Goal: Task Accomplishment & Management: Manage account settings

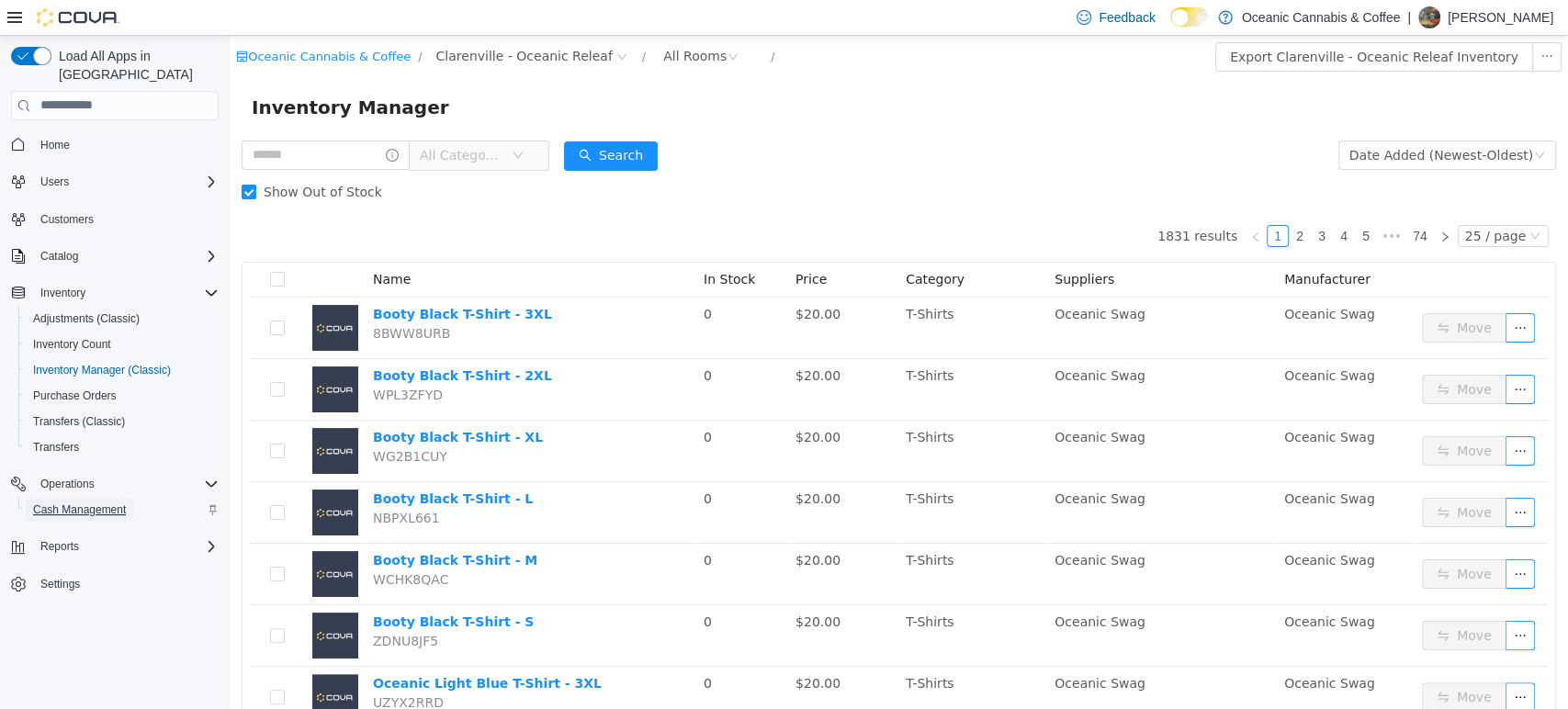
click at [78, 502] on span "Cash Management" at bounding box center [80, 510] width 93 height 15
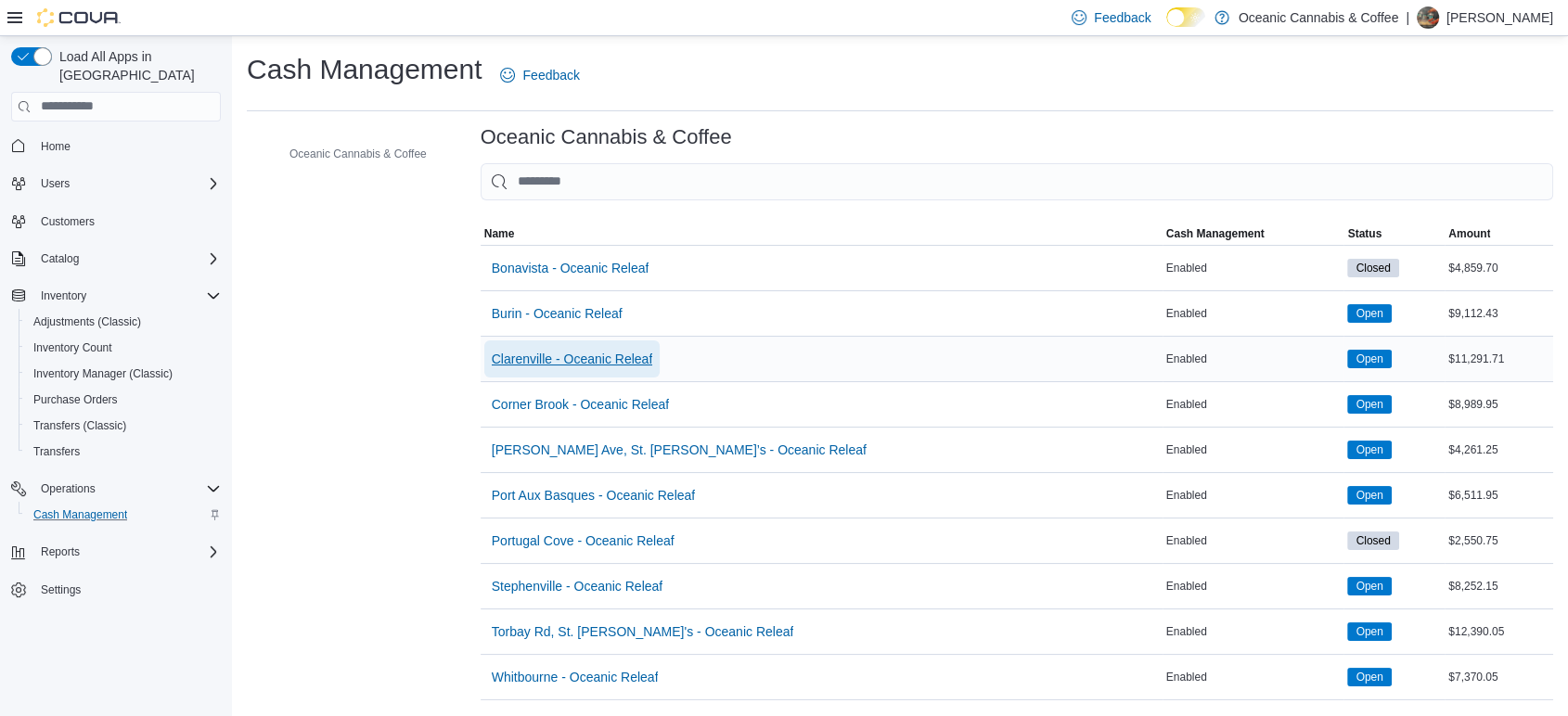
click at [631, 362] on span "Clarenville - Oceanic Releaf" at bounding box center [572, 359] width 162 height 19
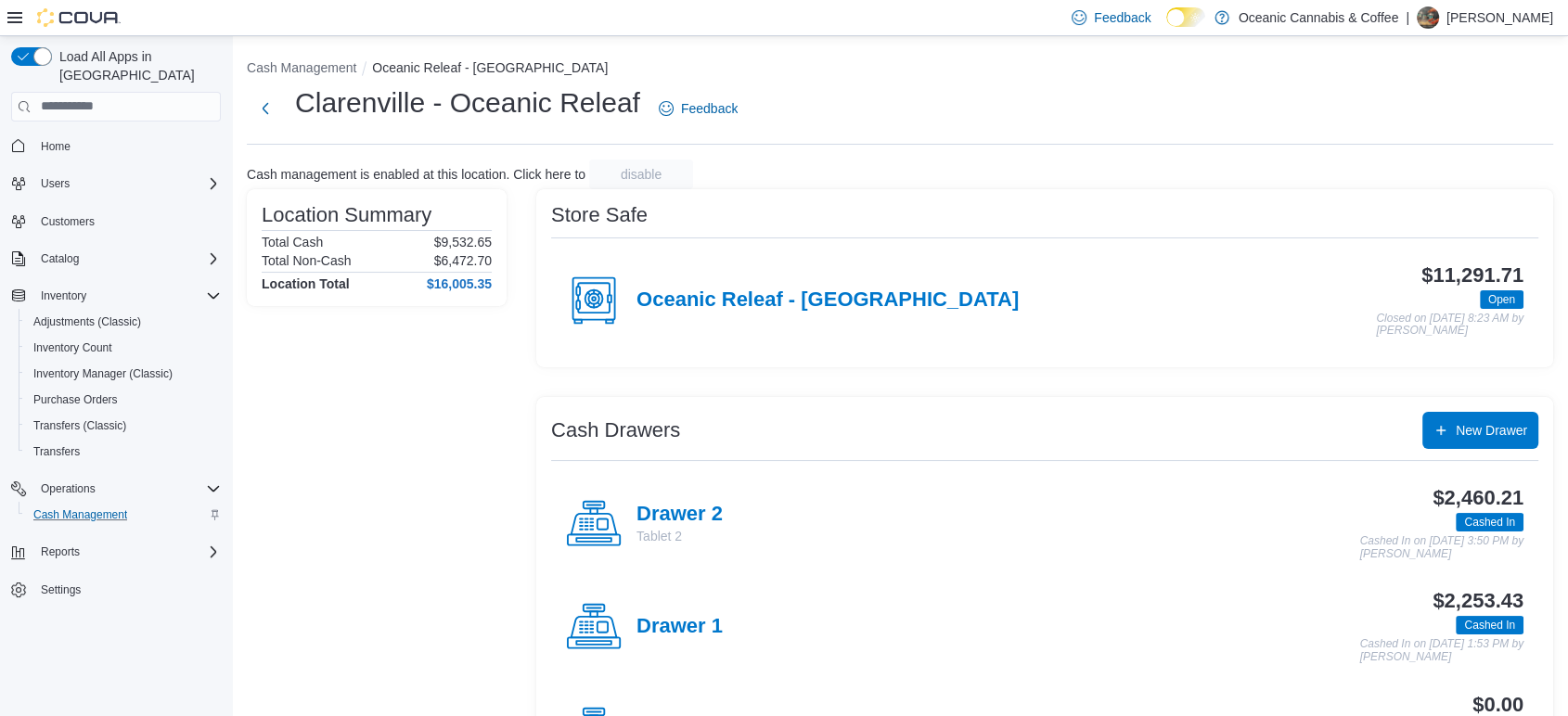
click at [778, 288] on h4 "Oceanic Releaf - Clarenville" at bounding box center [827, 301] width 383 height 24
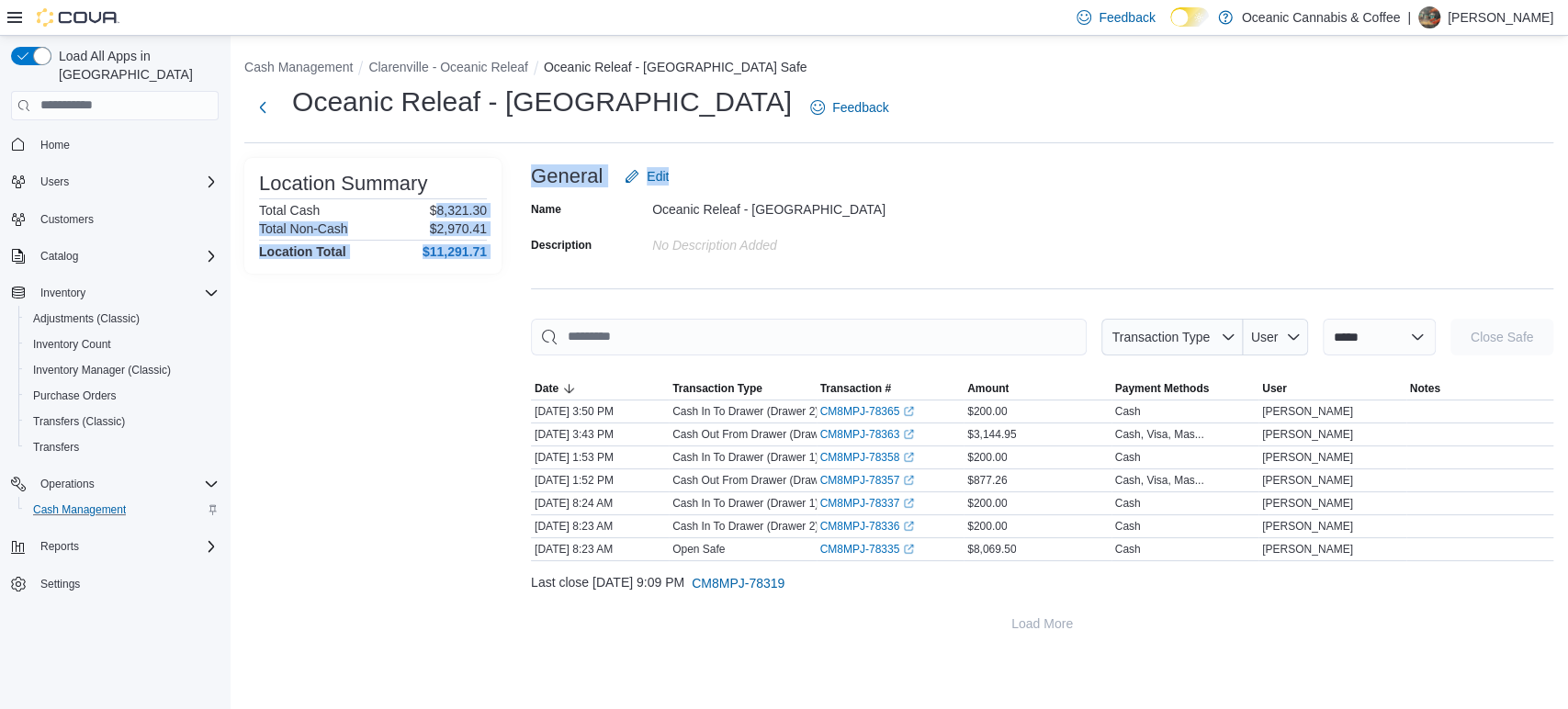
drag, startPoint x: 435, startPoint y: 208, endPoint x: 516, endPoint y: 197, distance: 81.7
click at [516, 197] on div "**********" at bounding box center [899, 400] width 1309 height 484
click at [856, 437] on link "CM8MPJ-78363 (opens in a new tab or window)" at bounding box center [867, 435] width 95 height 15
click at [210, 539] on icon "Complex example" at bounding box center [211, 546] width 15 height 15
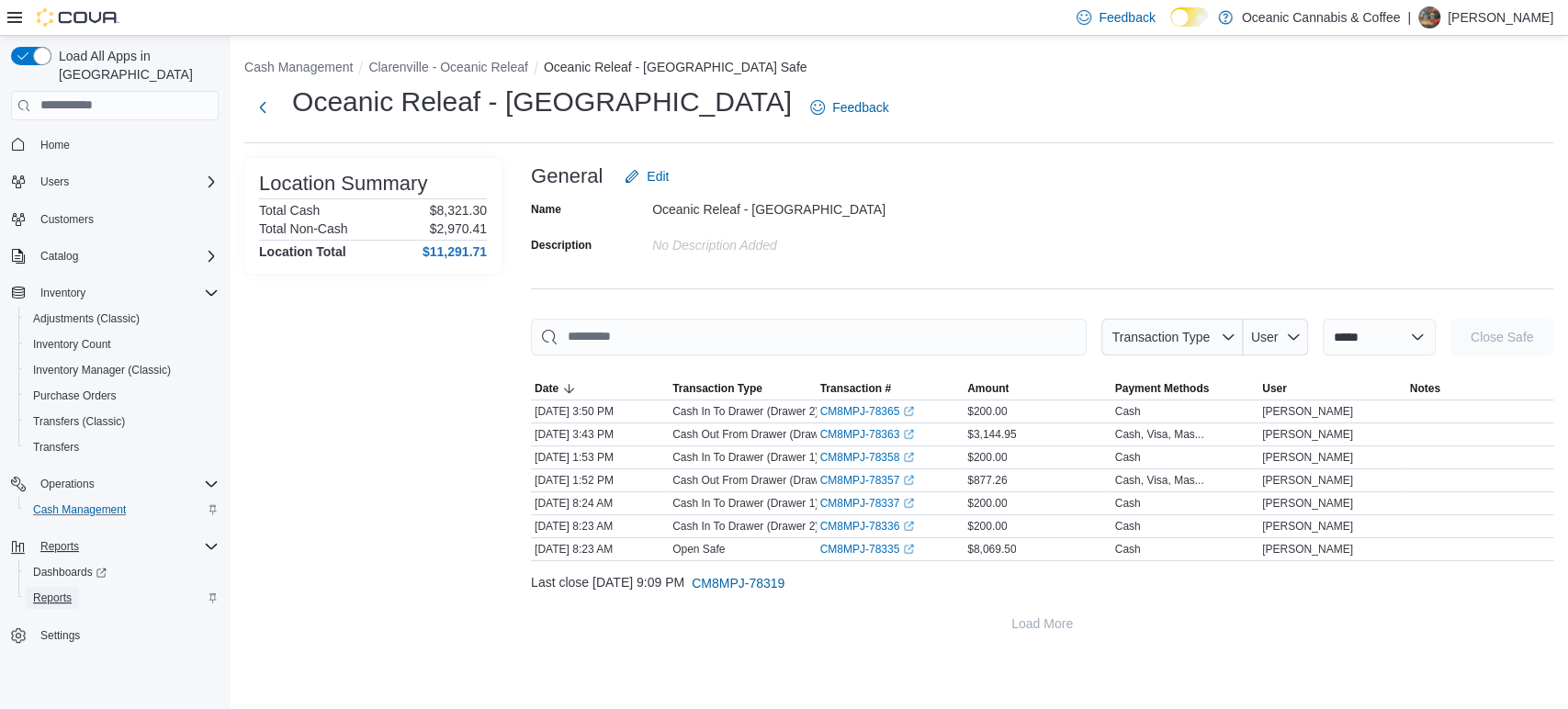
click at [62, 591] on span "Reports" at bounding box center [52, 598] width 38 height 15
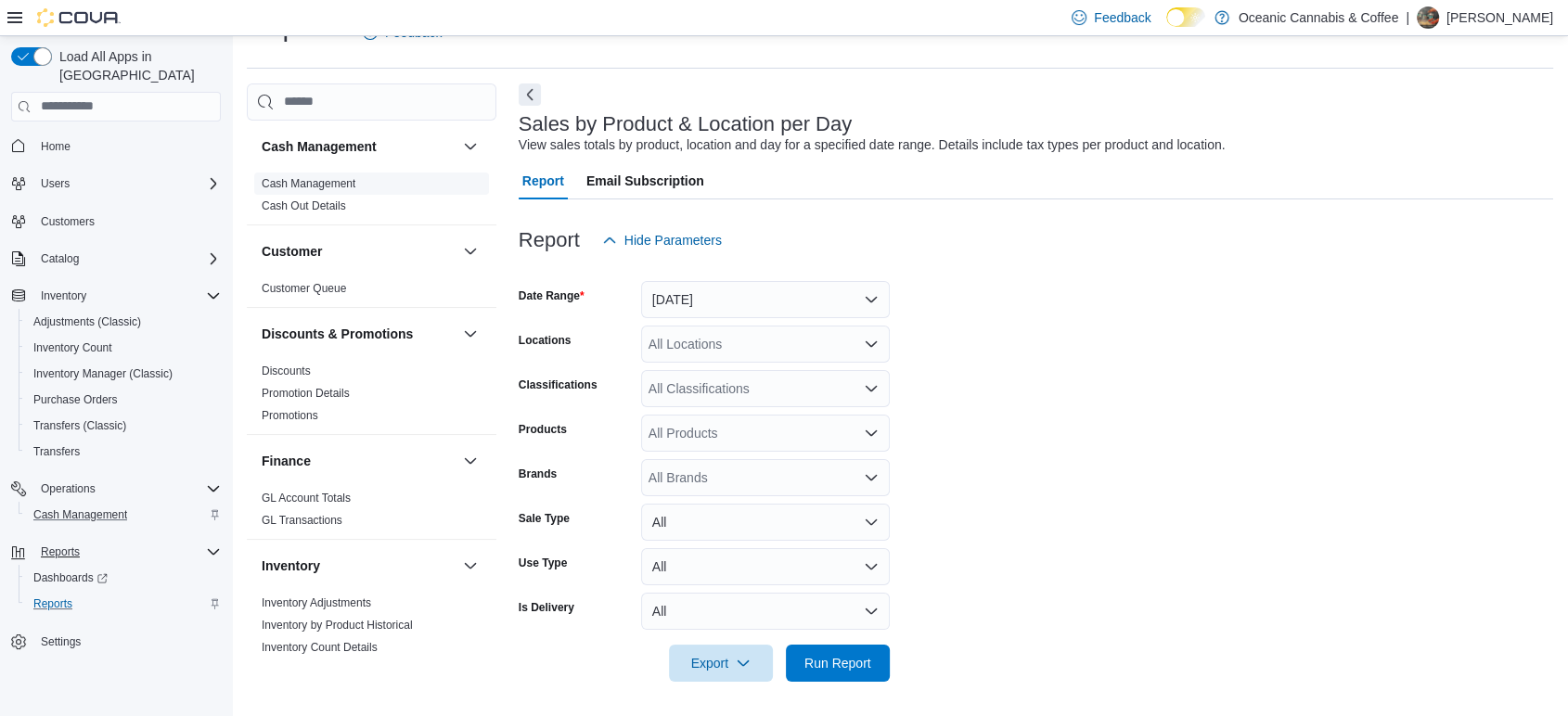
click at [324, 182] on link "Cash Management" at bounding box center [308, 184] width 94 height 13
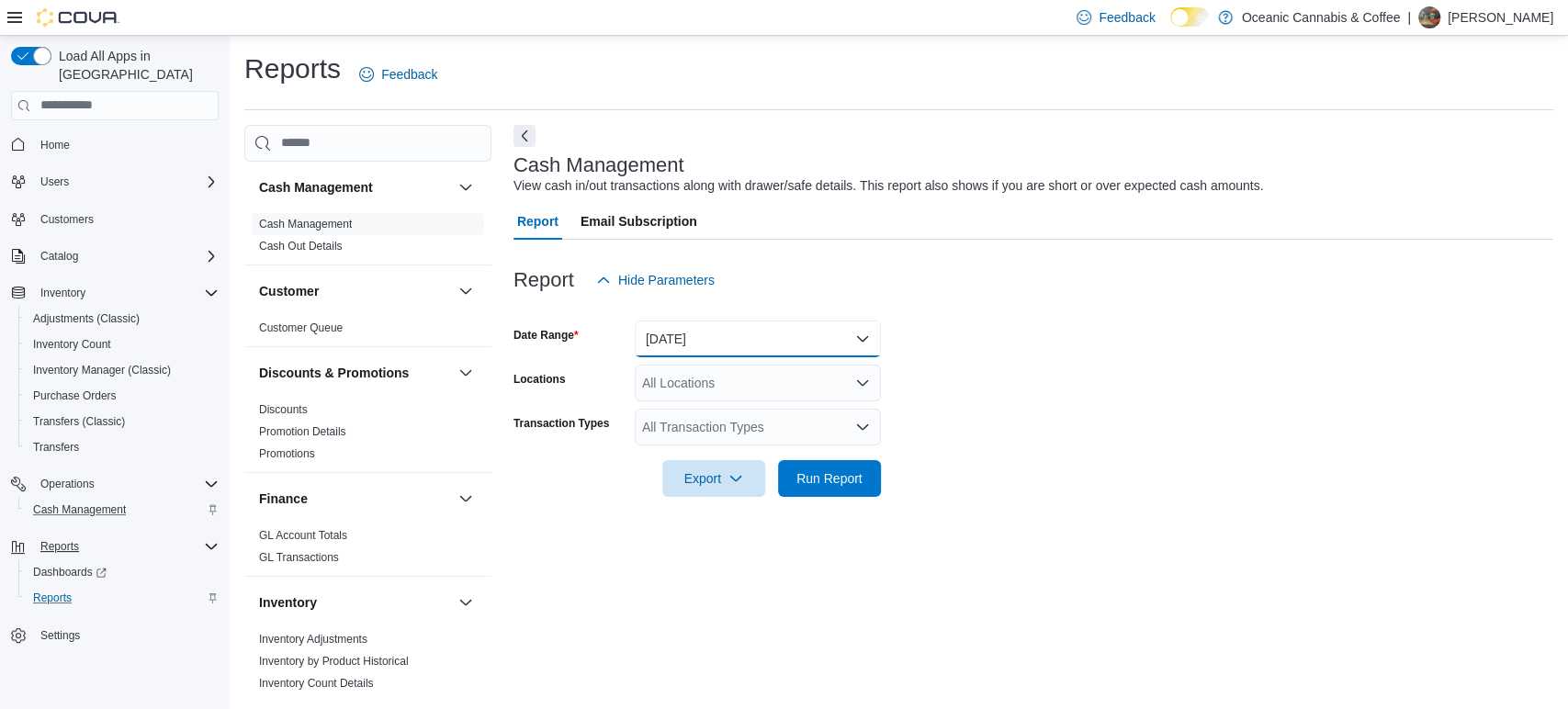
click at [698, 334] on button "Today" at bounding box center [757, 338] width 247 height 36
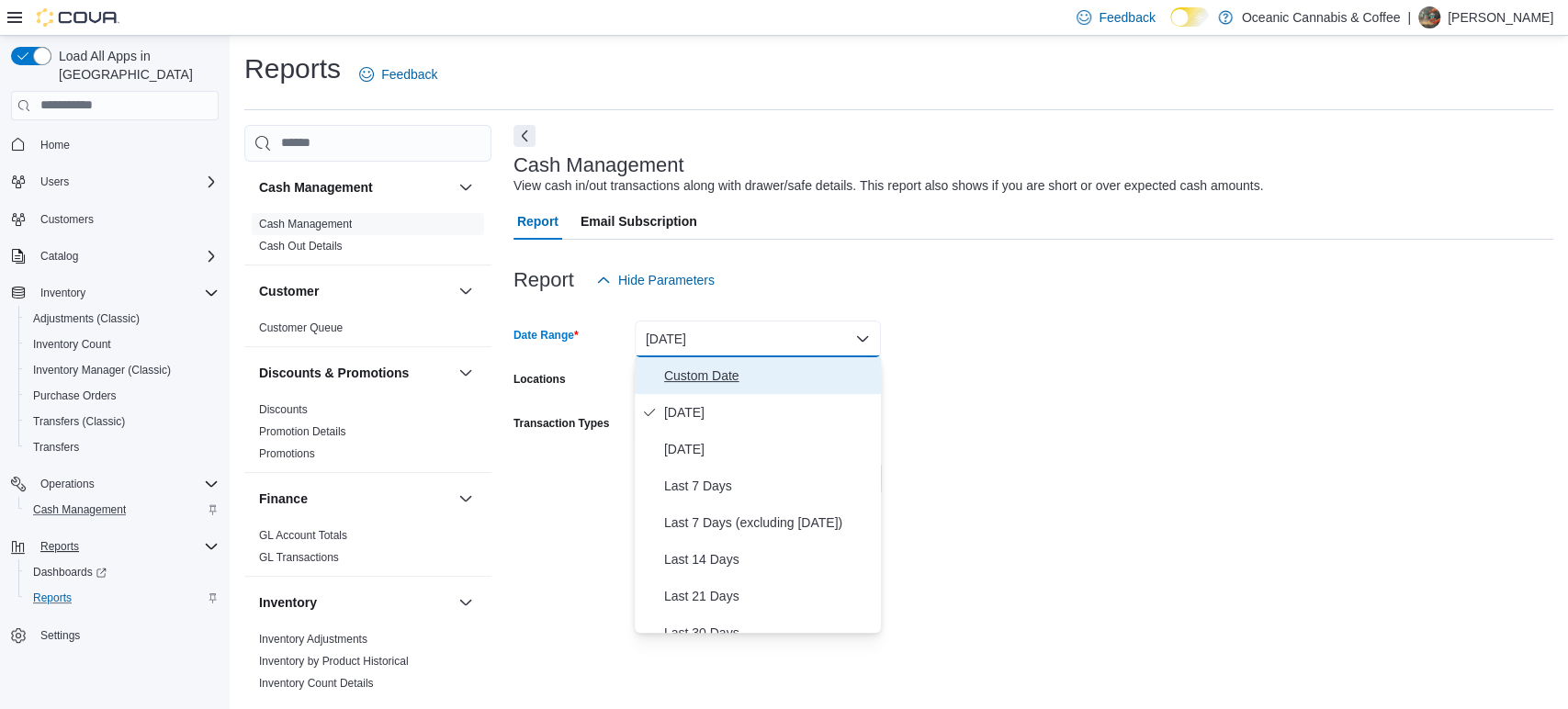
click at [714, 367] on span "Custom Date" at bounding box center [769, 376] width 209 height 22
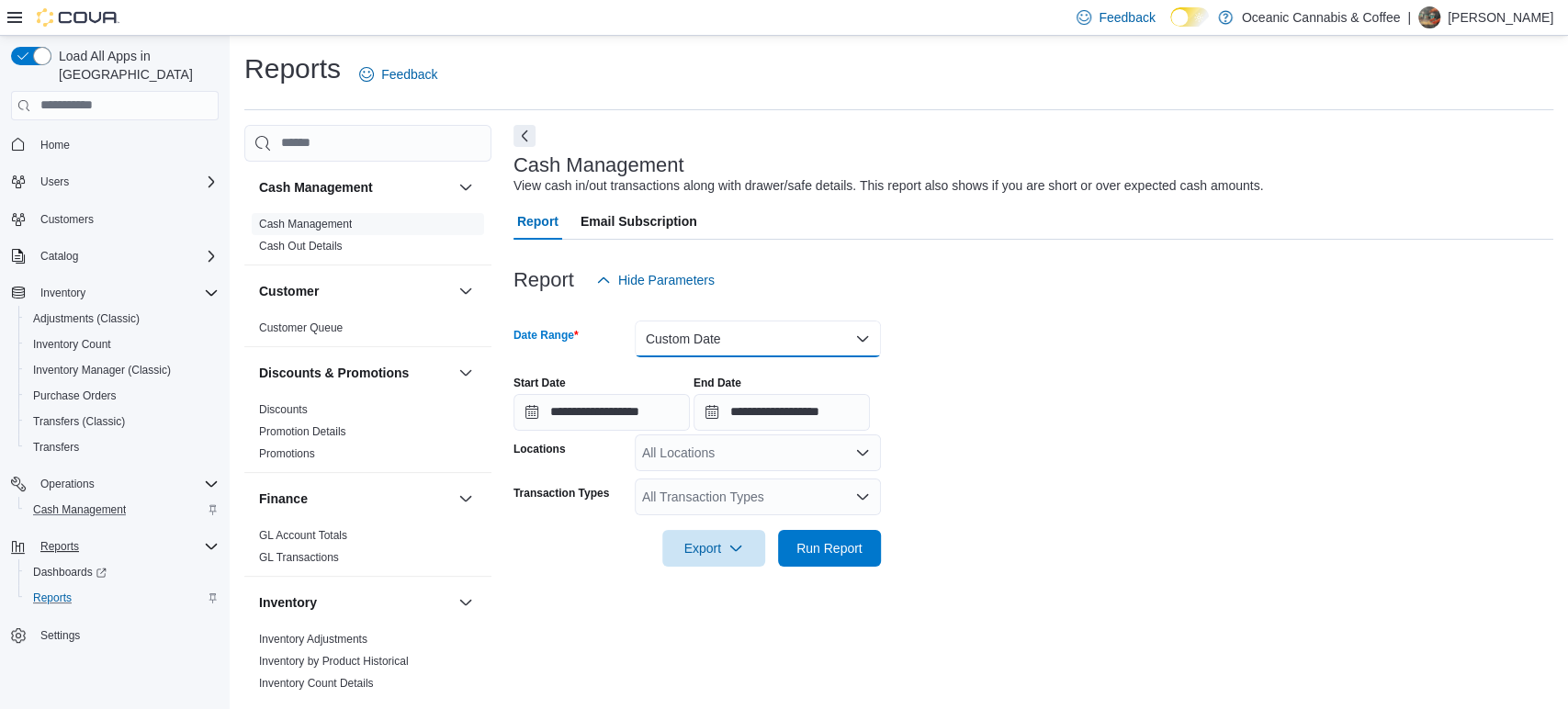
click at [662, 350] on button "Custom Date" at bounding box center [757, 338] width 247 height 36
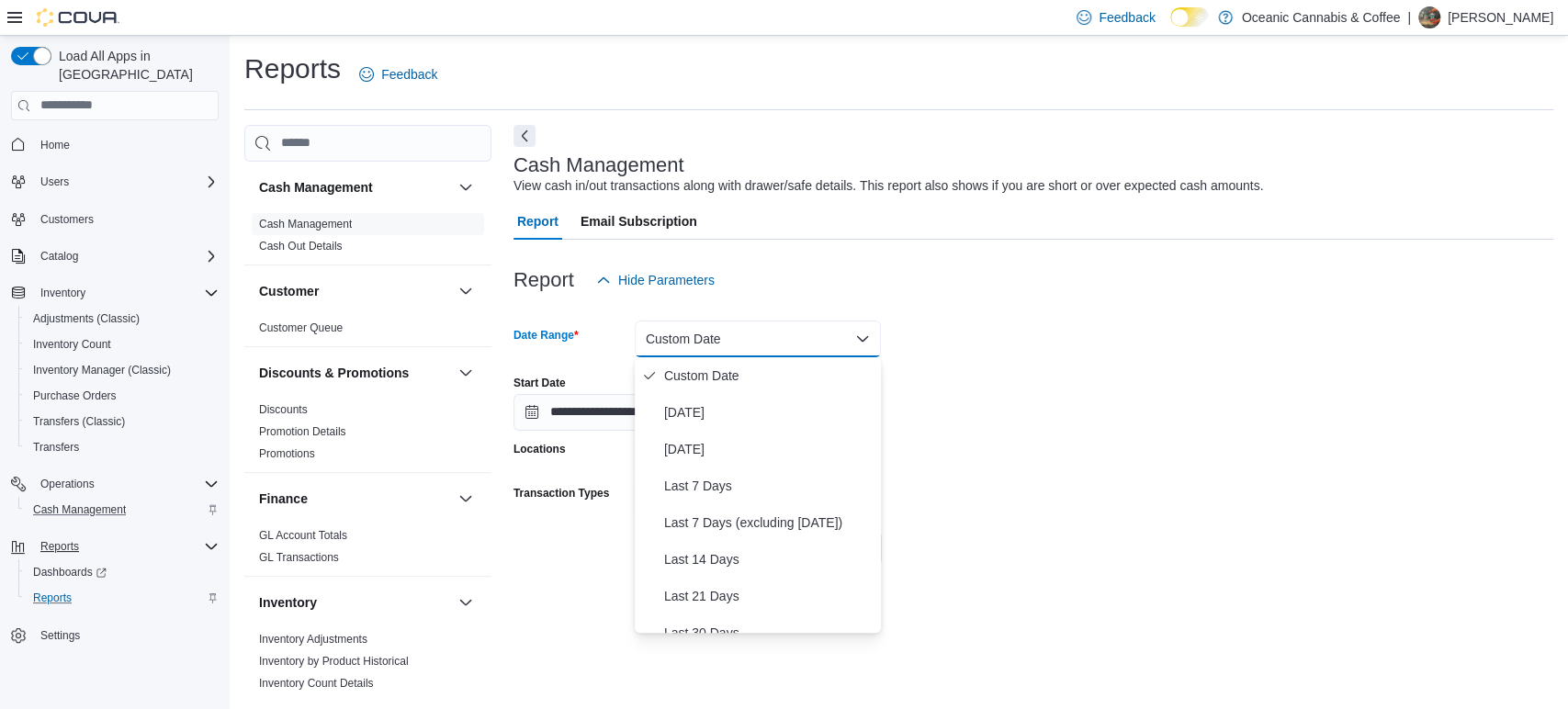
click at [655, 345] on button "Custom Date" at bounding box center [757, 338] width 247 height 36
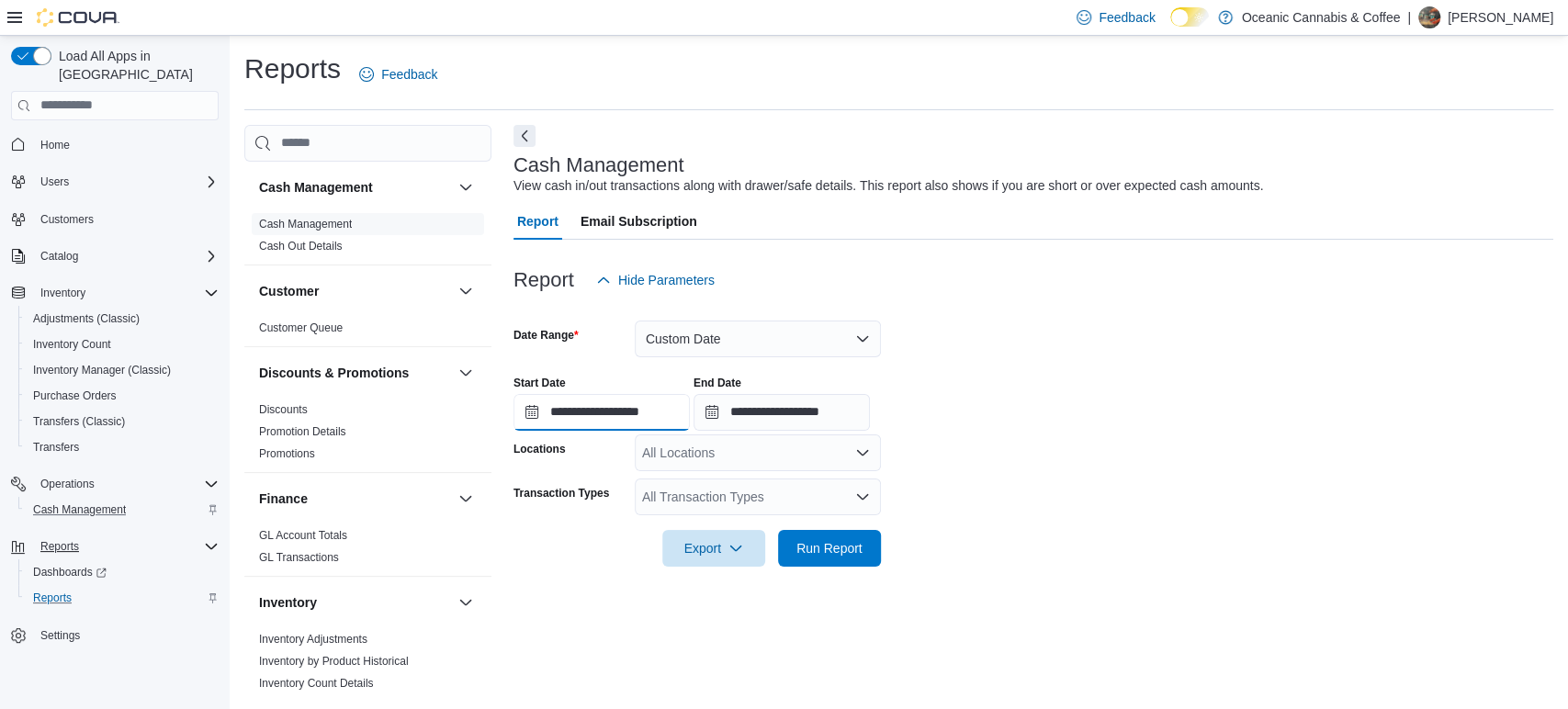
click at [590, 423] on input "**********" at bounding box center [602, 411] width 177 height 36
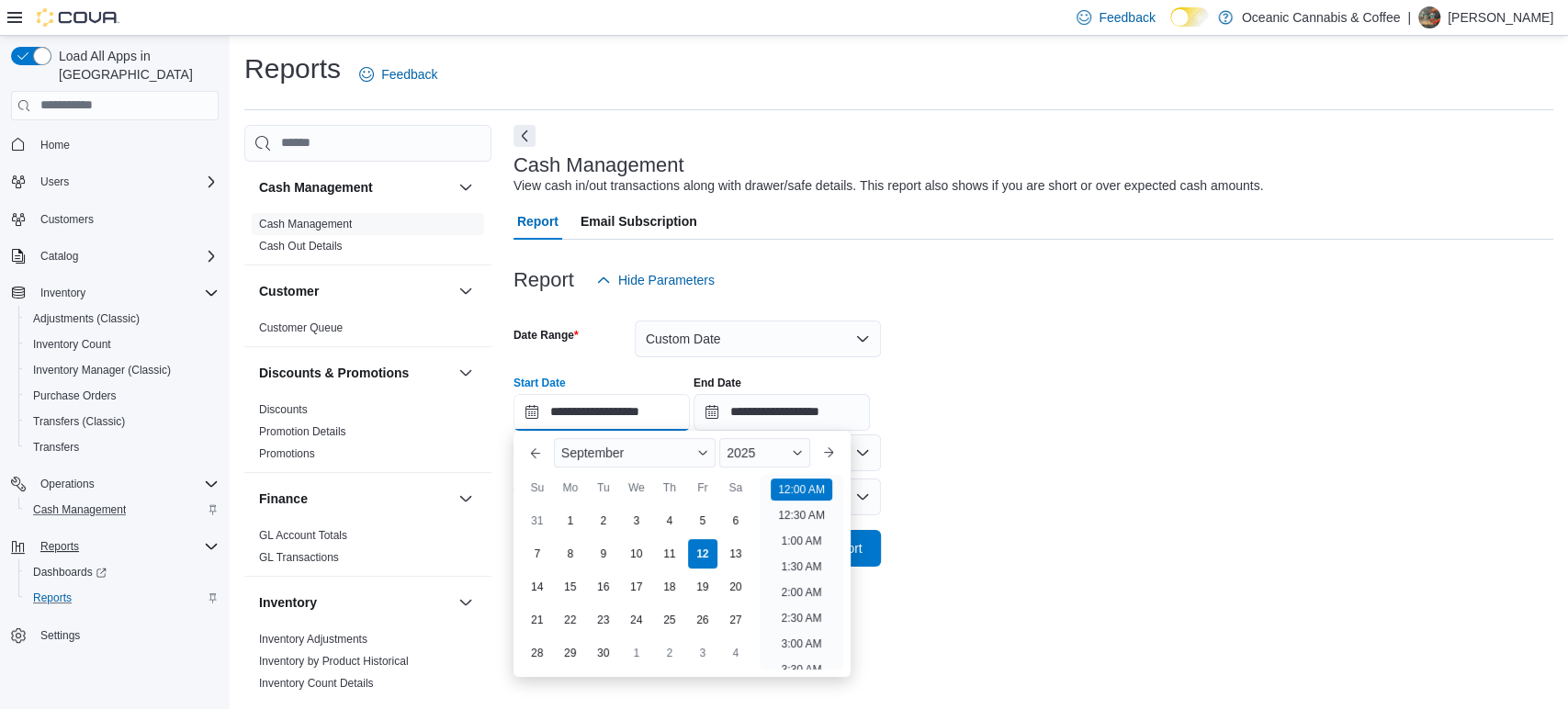
scroll to position [57, 0]
click at [669, 549] on div "11" at bounding box center [669, 553] width 33 height 33
type input "**********"
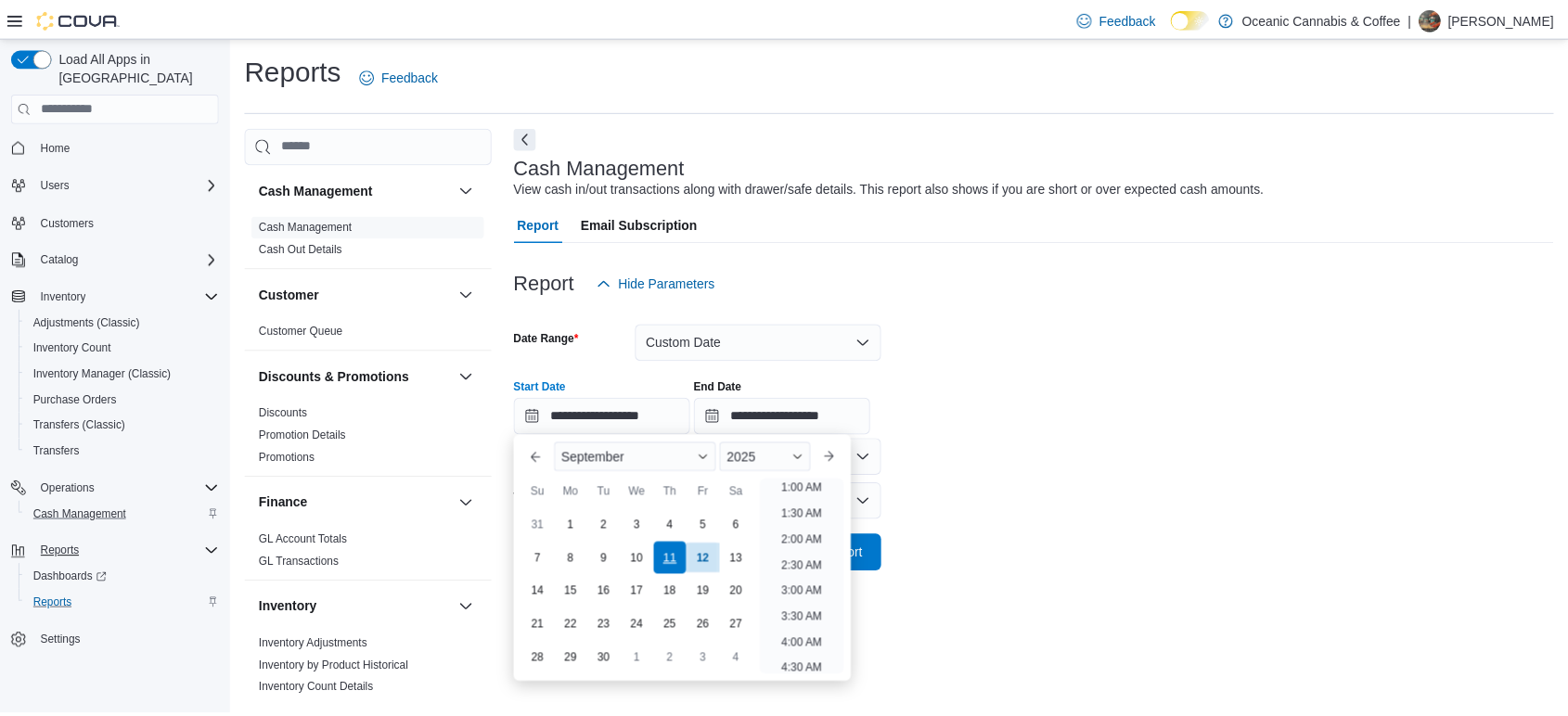
scroll to position [4, 0]
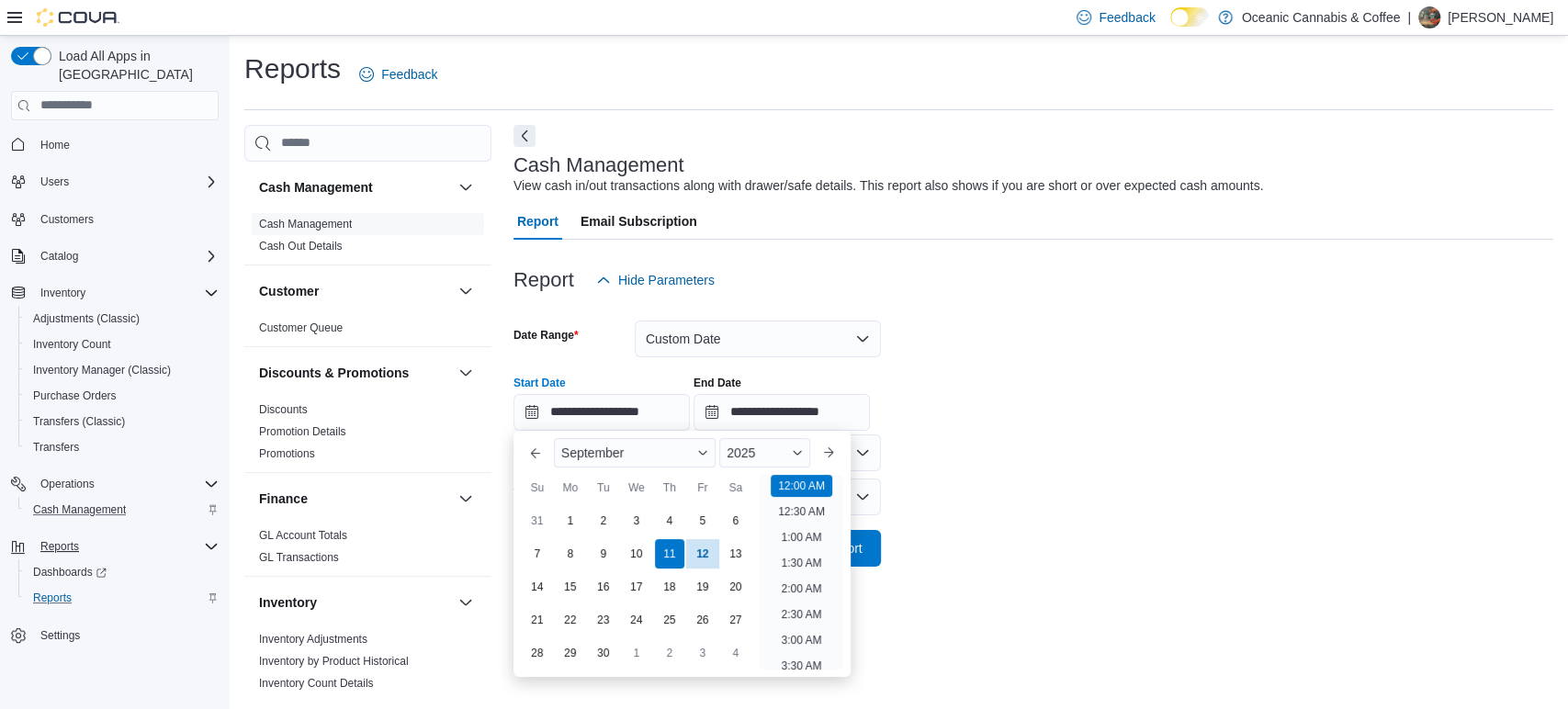
click at [984, 445] on form "**********" at bounding box center [1033, 433] width 1039 height 268
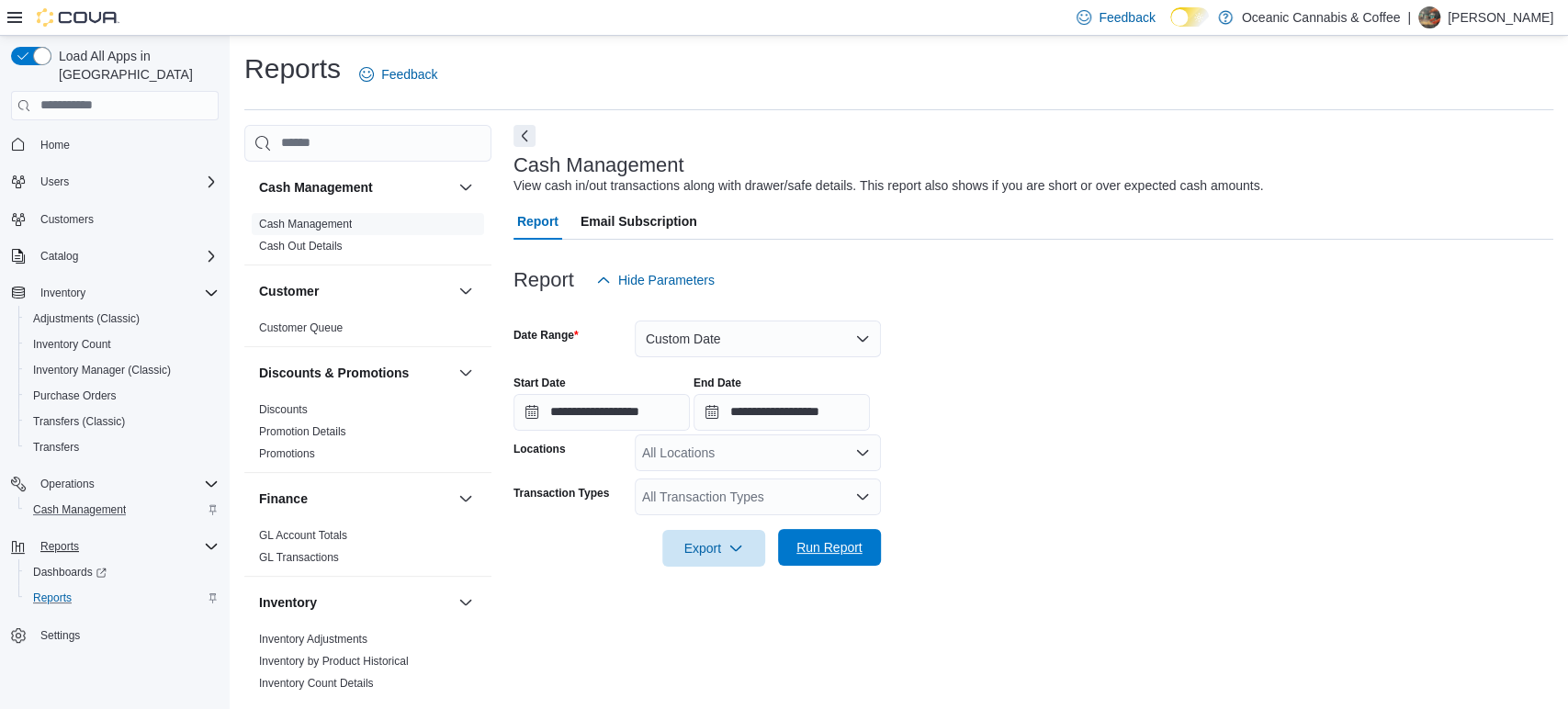
click at [858, 541] on span "Run Report" at bounding box center [829, 547] width 66 height 19
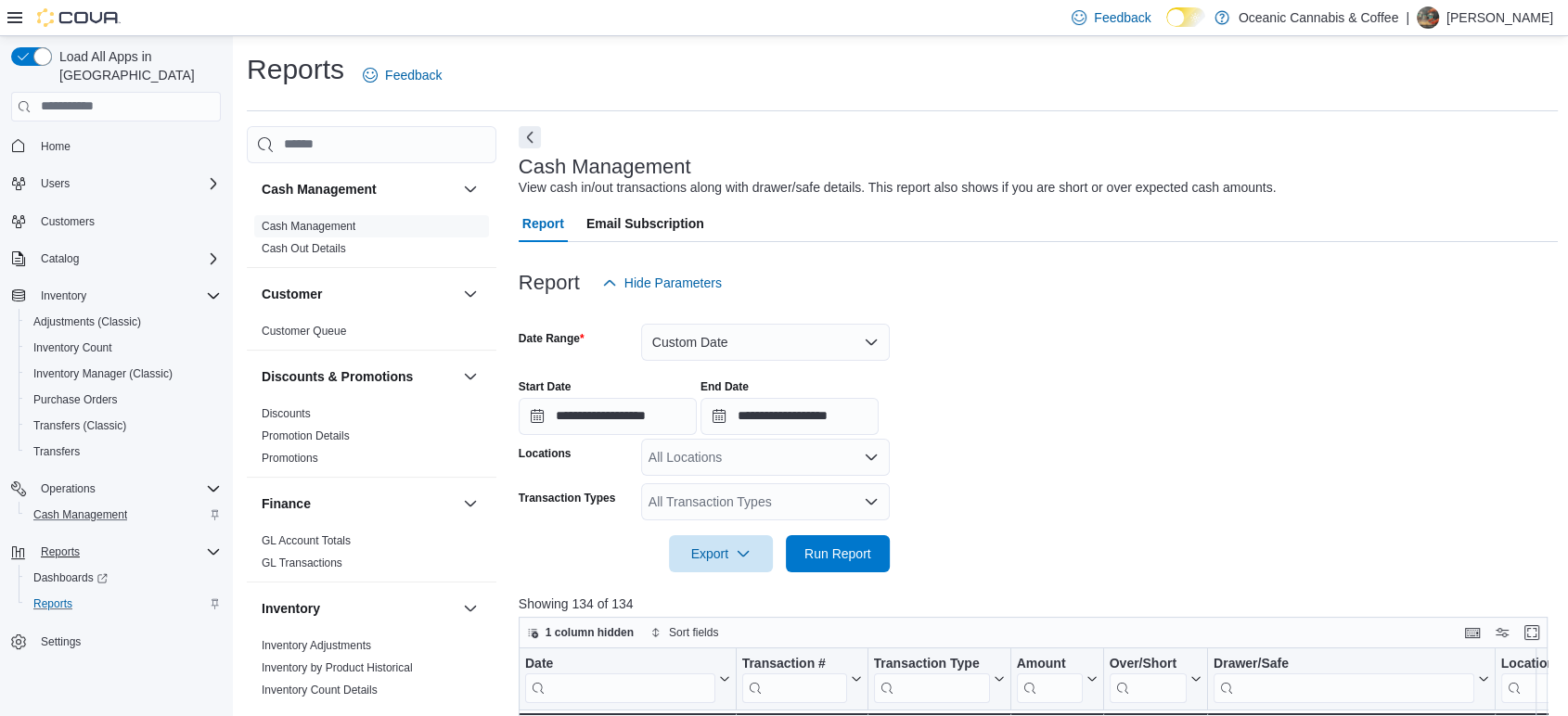
click at [727, 451] on div "All Locations" at bounding box center [765, 457] width 249 height 37
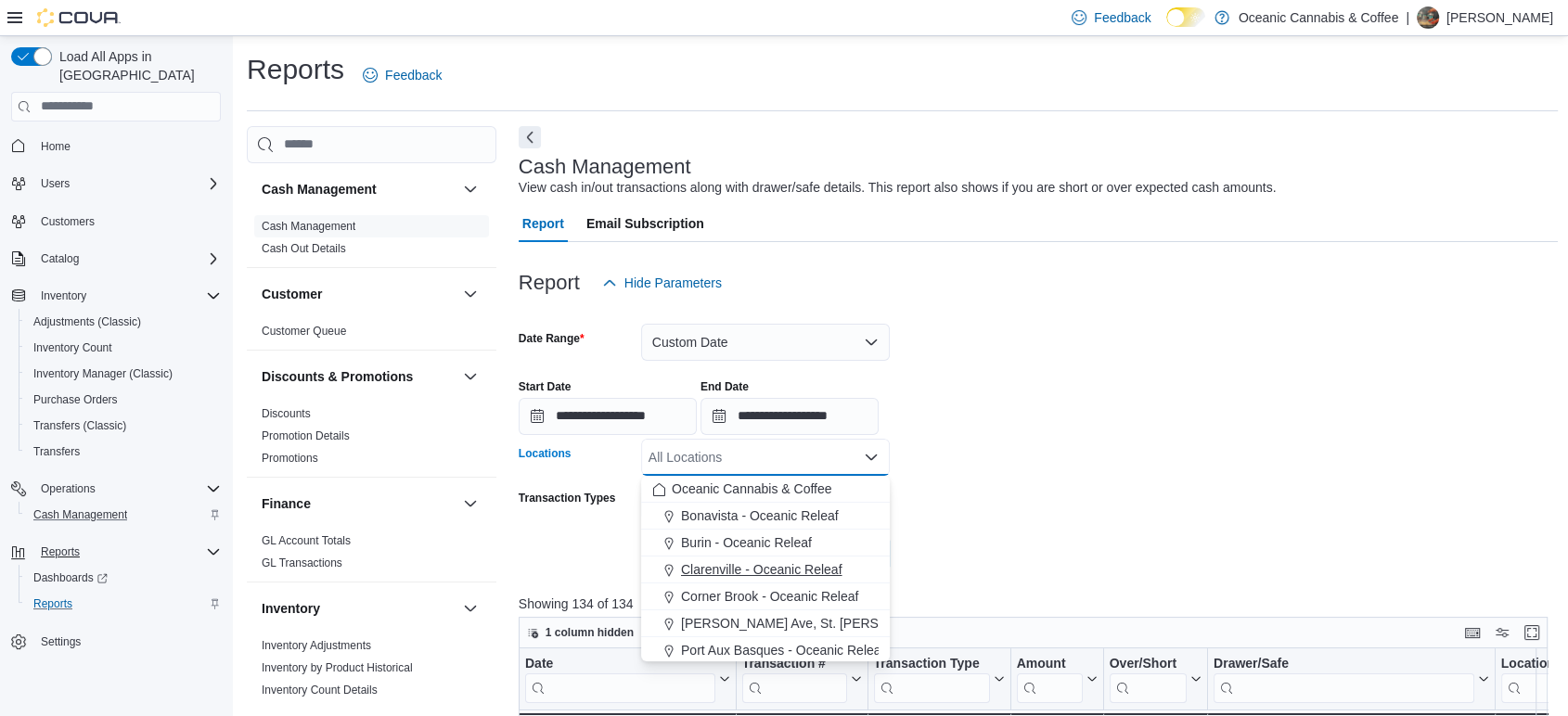
click at [743, 573] on span "Clarenville - Oceanic Releaf" at bounding box center [762, 569] width 162 height 19
click at [1032, 488] on form "**********" at bounding box center [1039, 437] width 1041 height 271
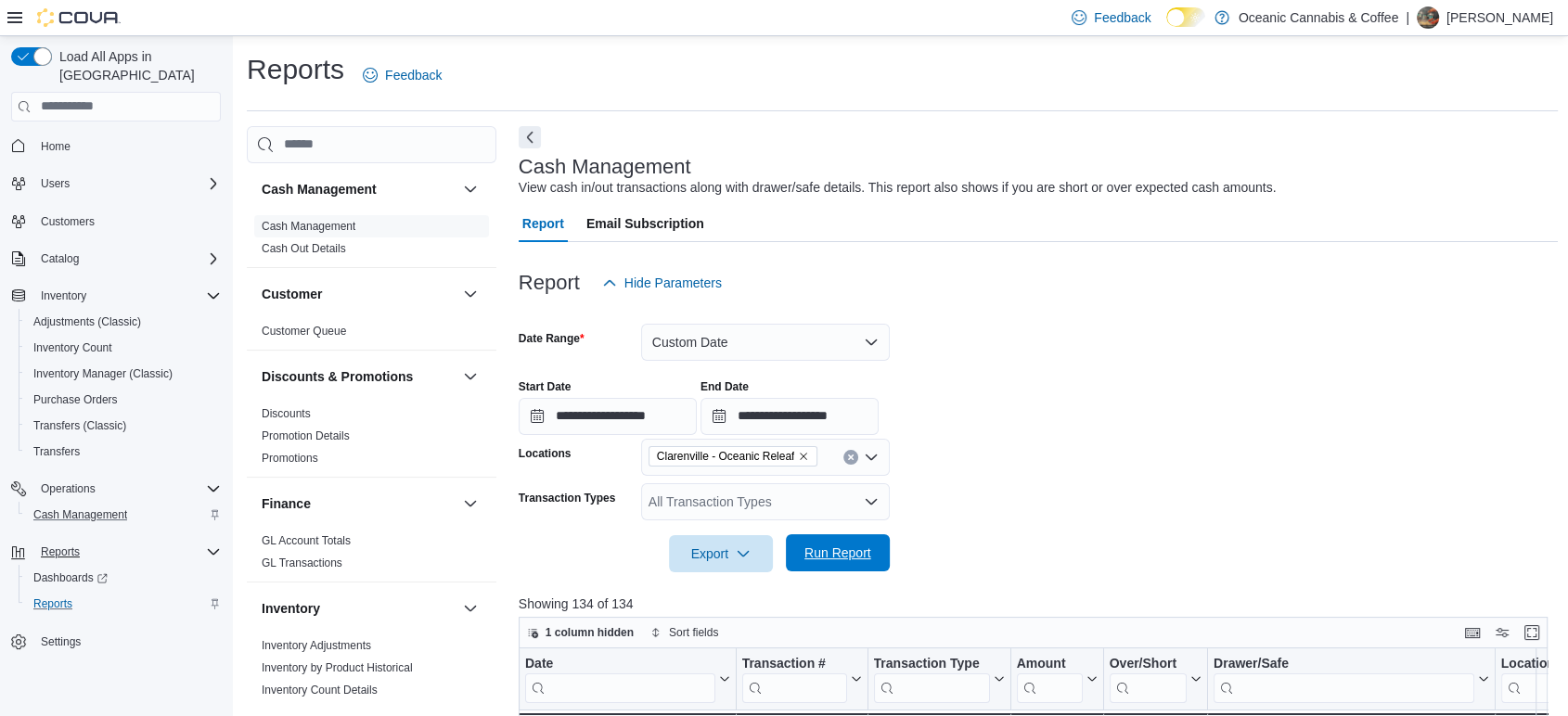
click at [816, 539] on span "Run Report" at bounding box center [838, 553] width 82 height 37
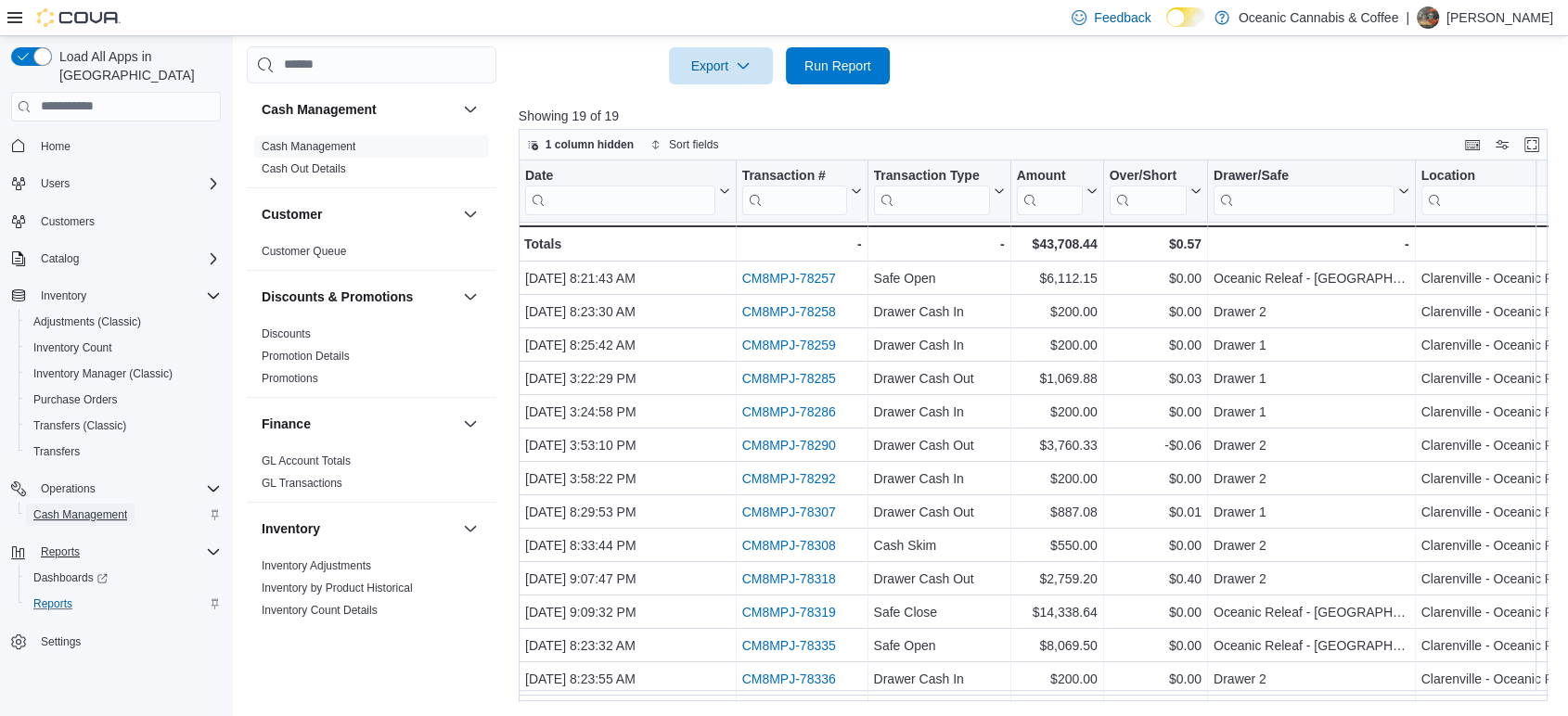
click at [89, 507] on span "Cash Management" at bounding box center [81, 515] width 94 height 15
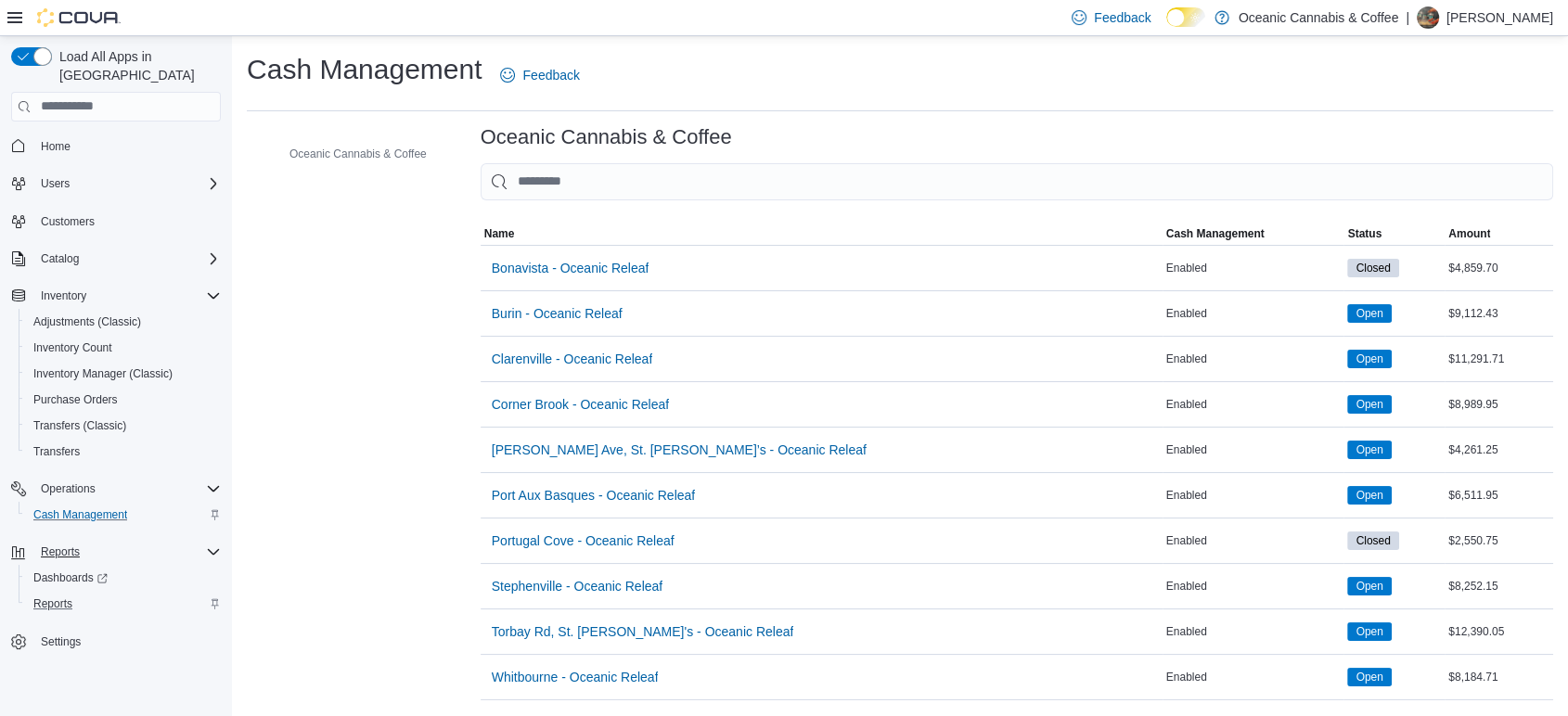
click at [1473, 26] on p "[PERSON_NAME]" at bounding box center [1500, 18] width 107 height 23
click at [1441, 179] on span "Sign Out" at bounding box center [1433, 179] width 50 height 19
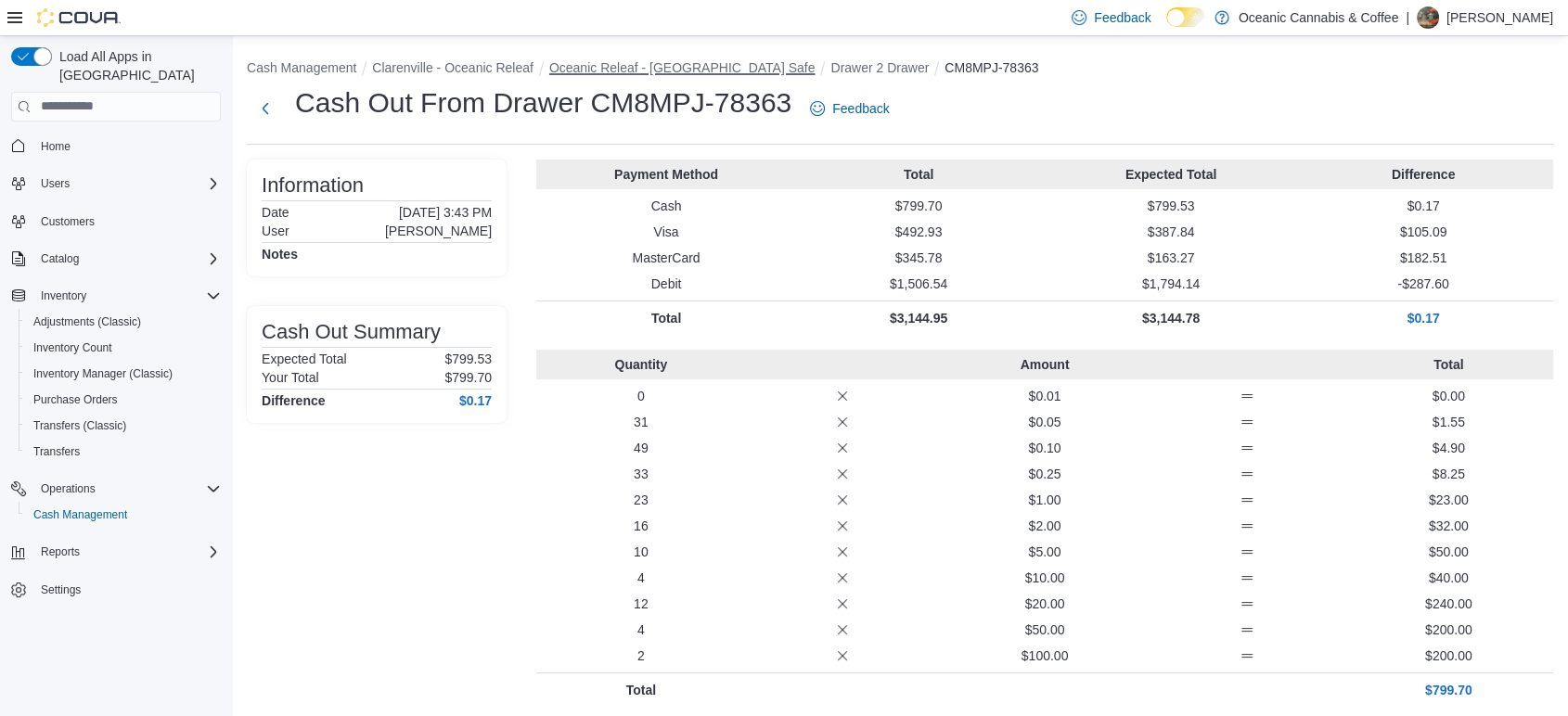
click at [664, 66] on button "Oceanic Releaf - [GEOGRAPHIC_DATA] Safe" at bounding box center [682, 68] width 266 height 15
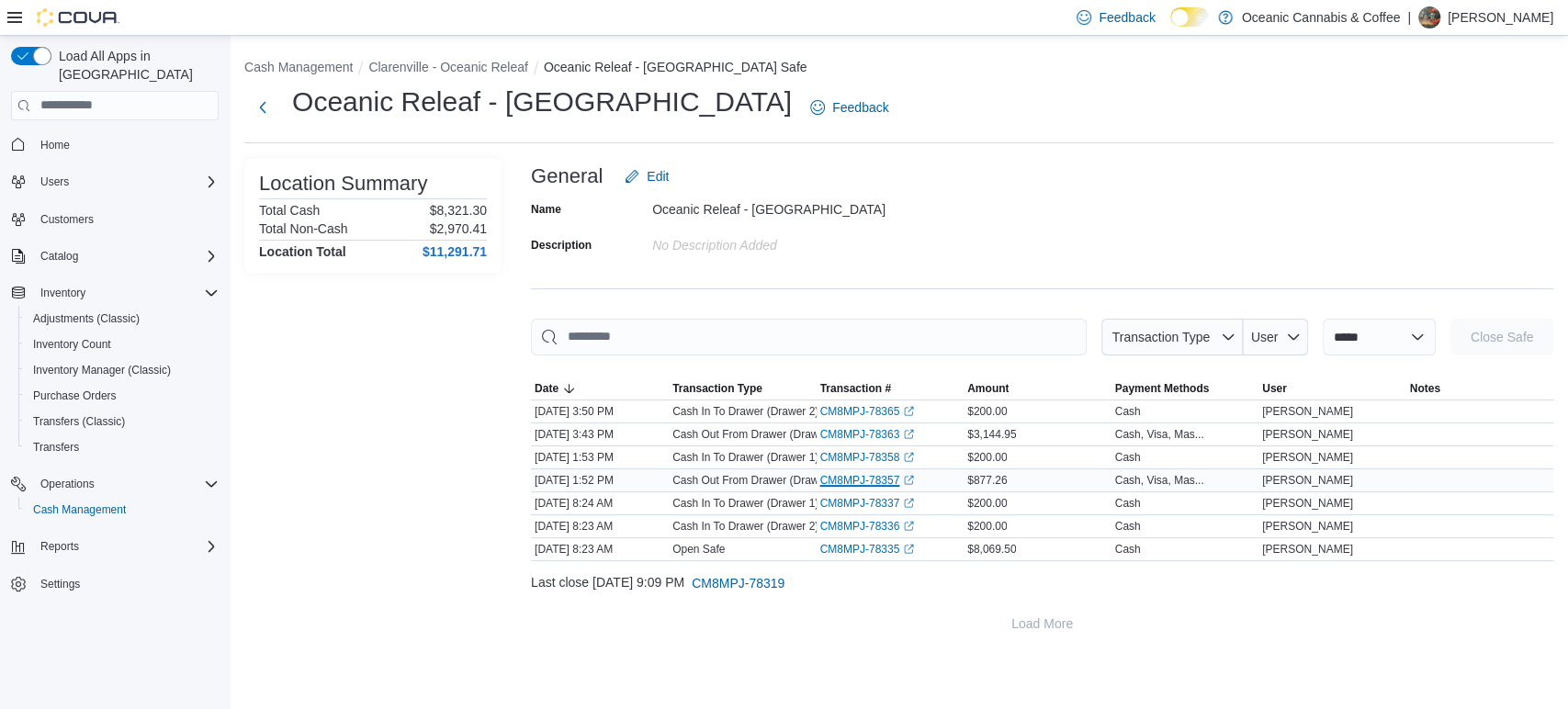
click at [876, 483] on link "CM8MPJ-78357 (opens in a new tab or window)" at bounding box center [867, 480] width 95 height 15
